Goal: Task Accomplishment & Management: Manage account settings

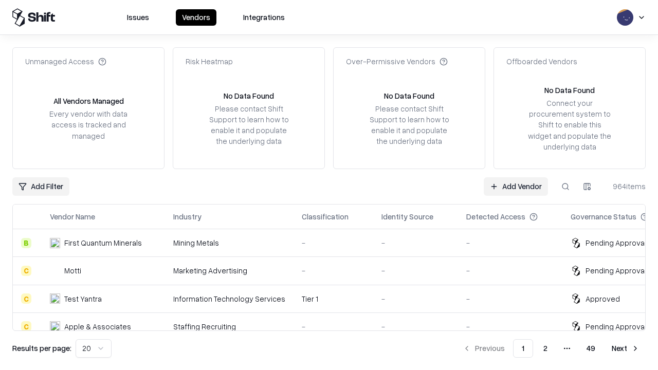
click at [516, 186] on link "Add Vendor" at bounding box center [516, 186] width 64 height 19
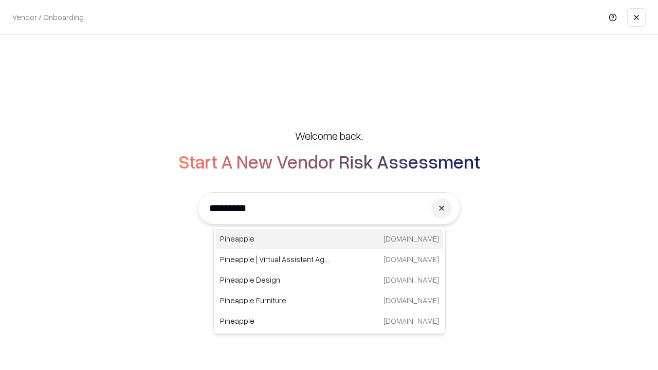
click at [330, 239] on div "Pineapple [DOMAIN_NAME]" at bounding box center [329, 239] width 227 height 21
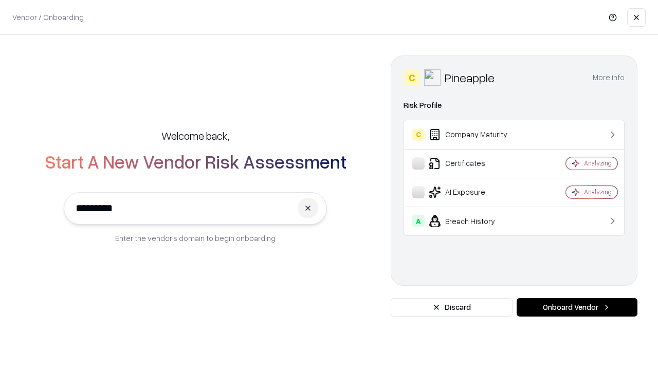
type input "*********"
click at [577, 307] on button "Onboard Vendor" at bounding box center [577, 307] width 121 height 19
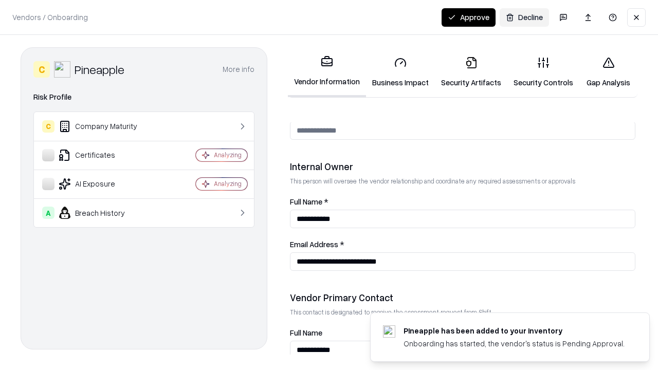
scroll to position [533, 0]
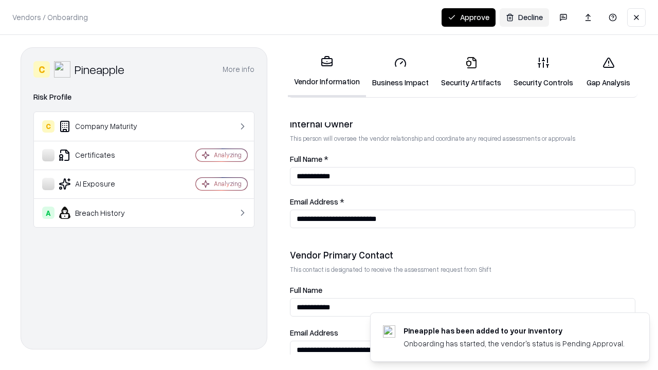
click at [401, 72] on link "Business Impact" at bounding box center [400, 72] width 69 height 48
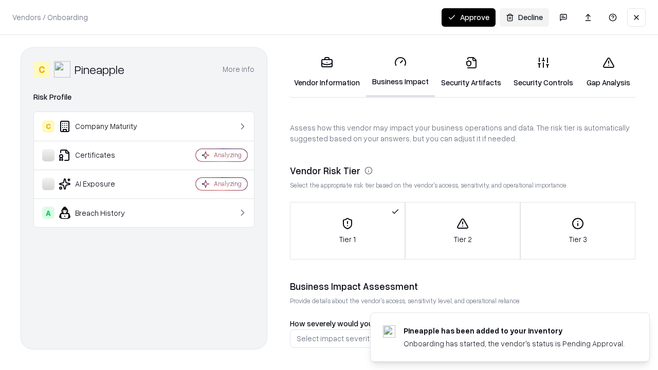
click at [471, 72] on link "Security Artifacts" at bounding box center [471, 72] width 72 height 48
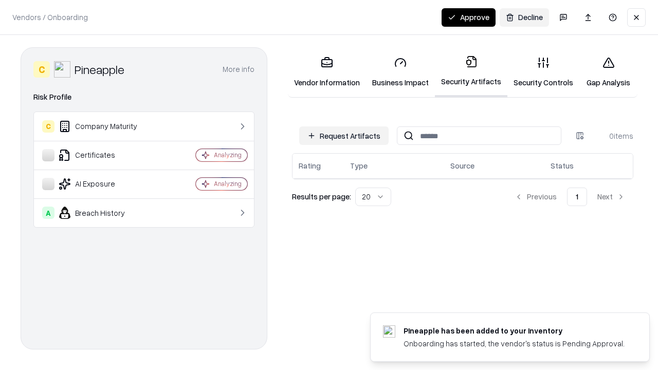
click at [344, 136] on button "Request Artifacts" at bounding box center [343, 135] width 89 height 19
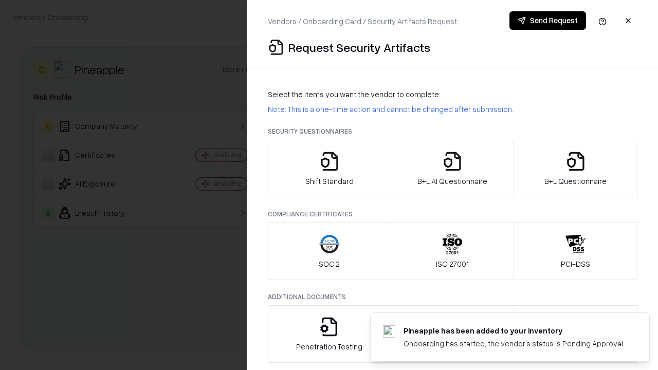
click at [329, 169] on icon "button" at bounding box center [329, 161] width 21 height 21
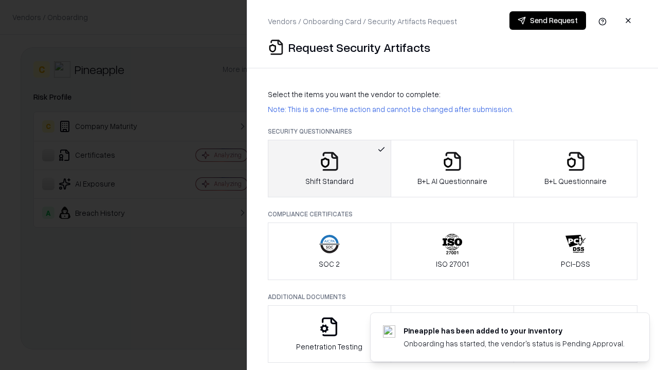
click at [548, 21] on button "Send Request" at bounding box center [548, 20] width 77 height 19
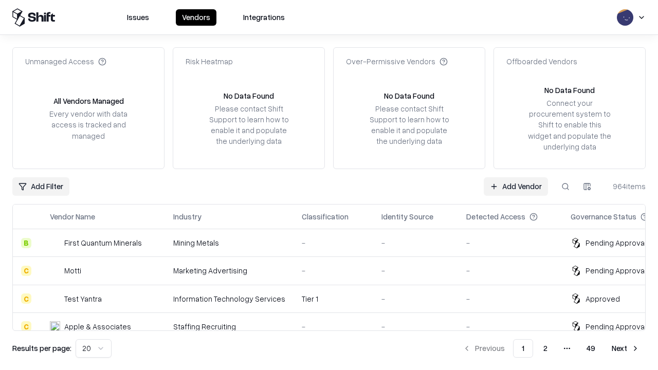
click at [566, 186] on button at bounding box center [565, 186] width 19 height 19
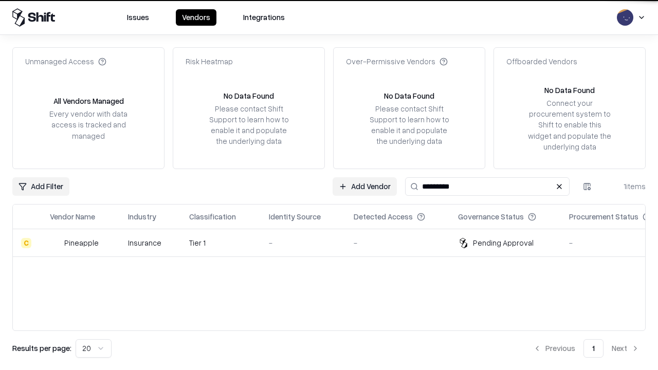
type input "*********"
click at [335, 243] on div "-" at bounding box center [303, 243] width 68 height 11
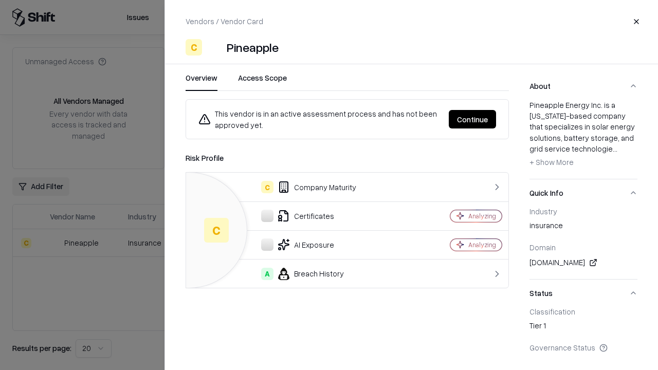
click at [473, 119] on button "Continue" at bounding box center [472, 119] width 47 height 19
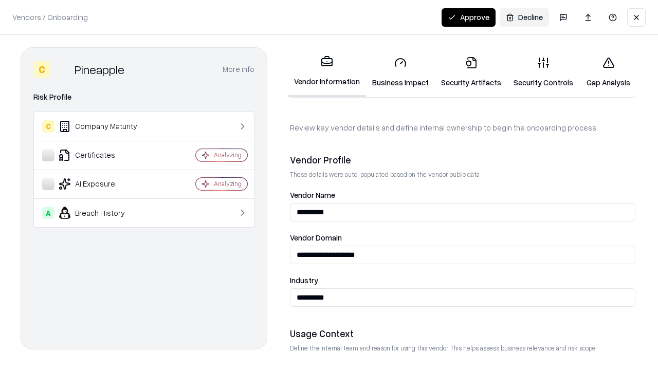
click at [471, 72] on link "Security Artifacts" at bounding box center [471, 72] width 72 height 48
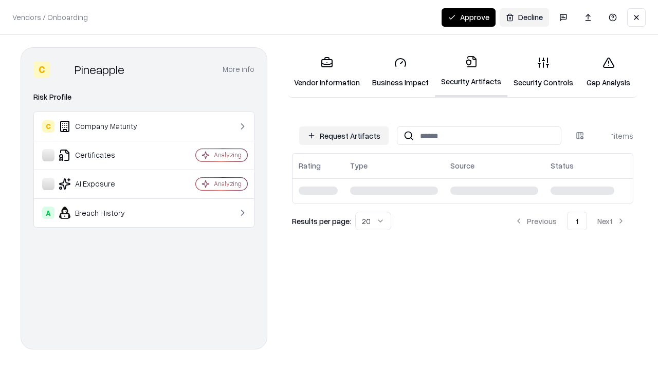
click at [543, 72] on link "Security Controls" at bounding box center [543, 72] width 72 height 48
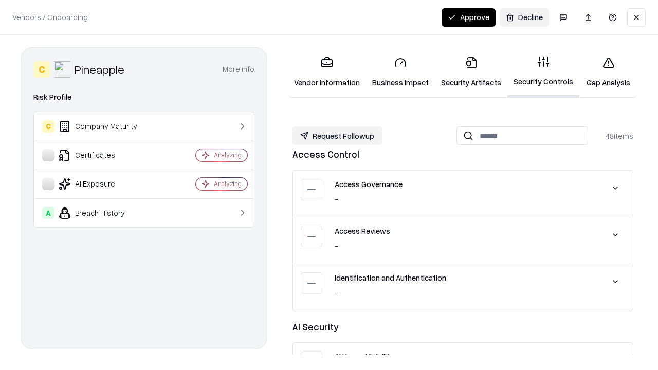
click at [337, 135] on button "Request Followup" at bounding box center [337, 135] width 90 height 19
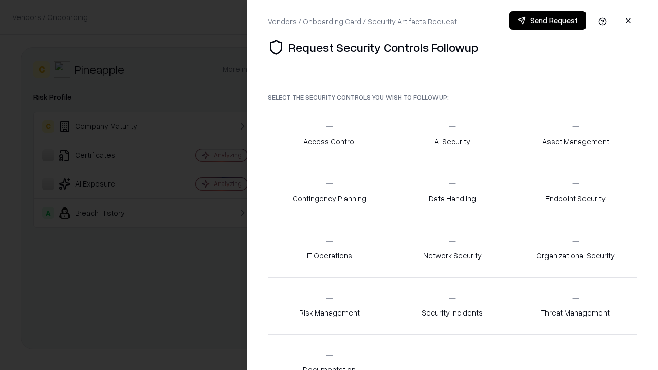
click at [329, 135] on div "Access Control" at bounding box center [329, 134] width 52 height 25
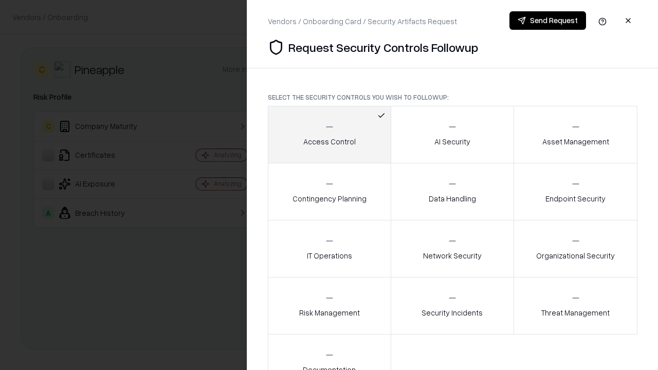
click at [548, 21] on button "Send Request" at bounding box center [548, 20] width 77 height 19
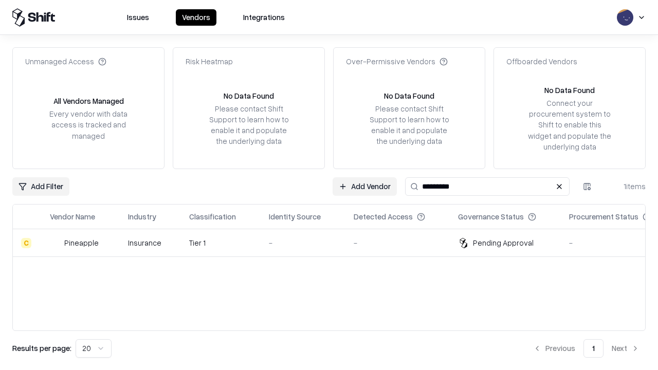
type input "*********"
click at [335, 243] on div "-" at bounding box center [303, 243] width 68 height 11
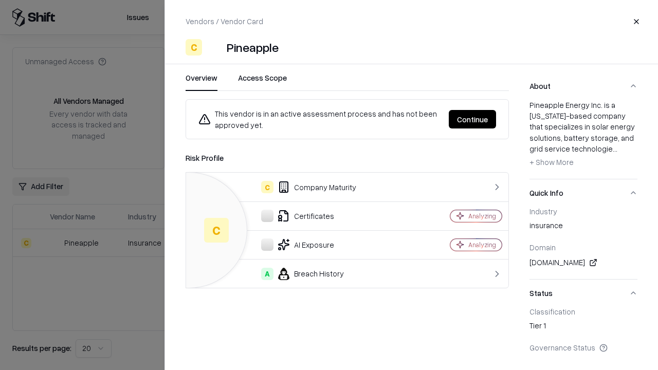
click at [473, 119] on button "Continue" at bounding box center [472, 119] width 47 height 19
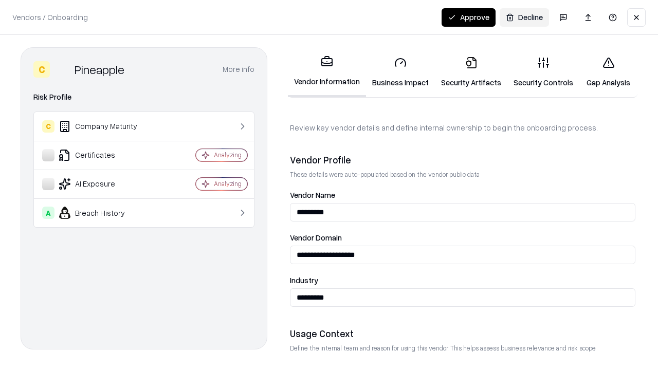
click at [468, 17] on button "Approve" at bounding box center [469, 17] width 54 height 19
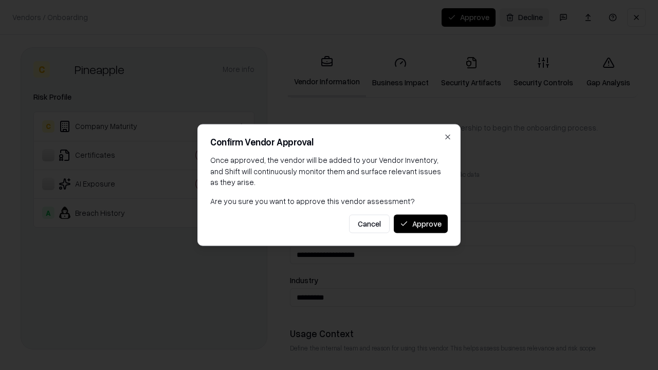
click at [421, 224] on button "Approve" at bounding box center [421, 223] width 54 height 19
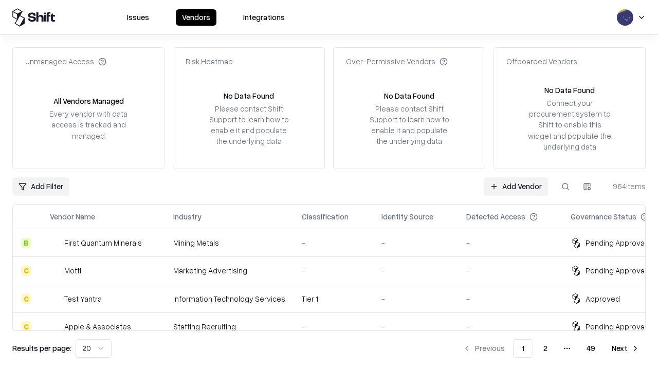
type input "*********"
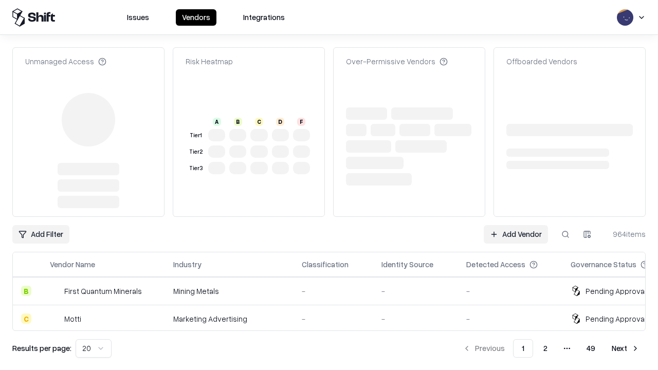
click at [516, 225] on link "Add Vendor" at bounding box center [516, 234] width 64 height 19
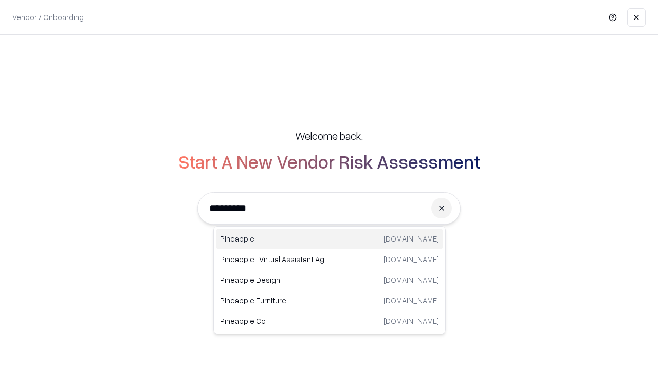
click at [330, 239] on div "Pineapple pineappleenergy.com" at bounding box center [329, 239] width 227 height 21
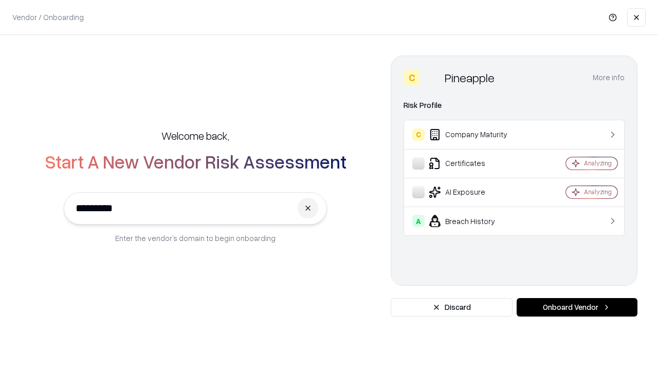
type input "*********"
click at [577, 307] on button "Onboard Vendor" at bounding box center [577, 307] width 121 height 19
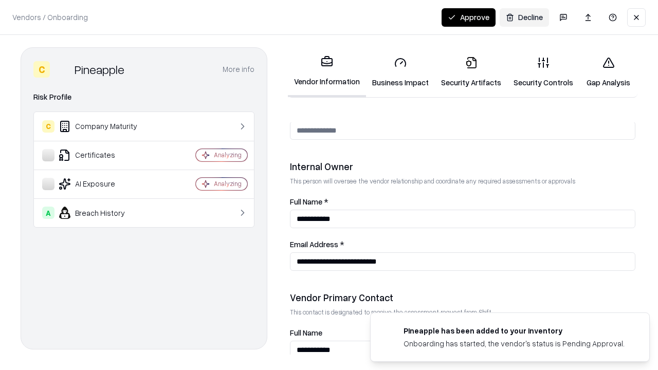
scroll to position [533, 0]
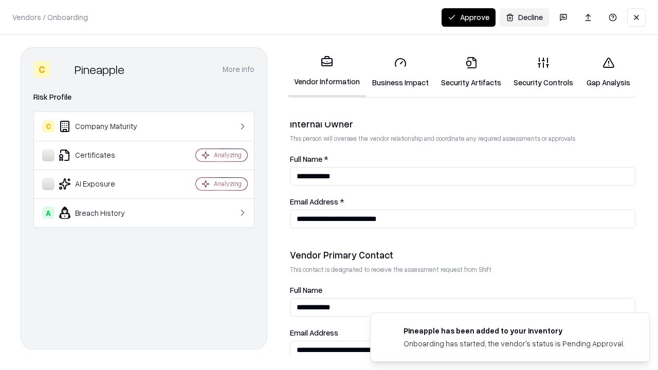
click at [468, 17] on button "Approve" at bounding box center [469, 17] width 54 height 19
